Goal: Task Accomplishment & Management: Use online tool/utility

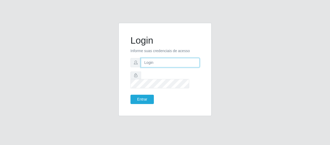
click at [159, 65] on input "text" at bounding box center [170, 62] width 59 height 9
type input "[EMAIL_ADDRESS][DOMAIN_NAME]"
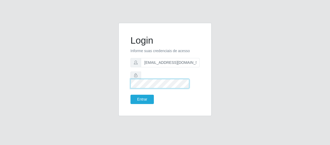
click at [131, 95] on button "Entrar" at bounding box center [142, 99] width 23 height 9
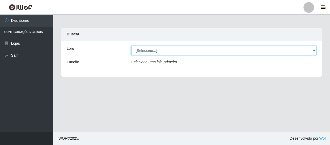
click at [315, 50] on select "[Selecione...] SuperFácil Atacado - São Gonçalo do Amarante" at bounding box center [224, 50] width 186 height 9
select select "408"
click at [131, 46] on select "[Selecione...] SuperFácil Atacado - São Gonçalo do Amarante" at bounding box center [224, 50] width 186 height 9
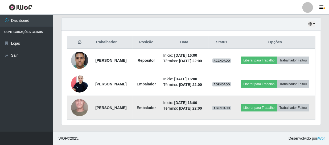
scroll to position [189, 0]
